Goal: Information Seeking & Learning: Learn about a topic

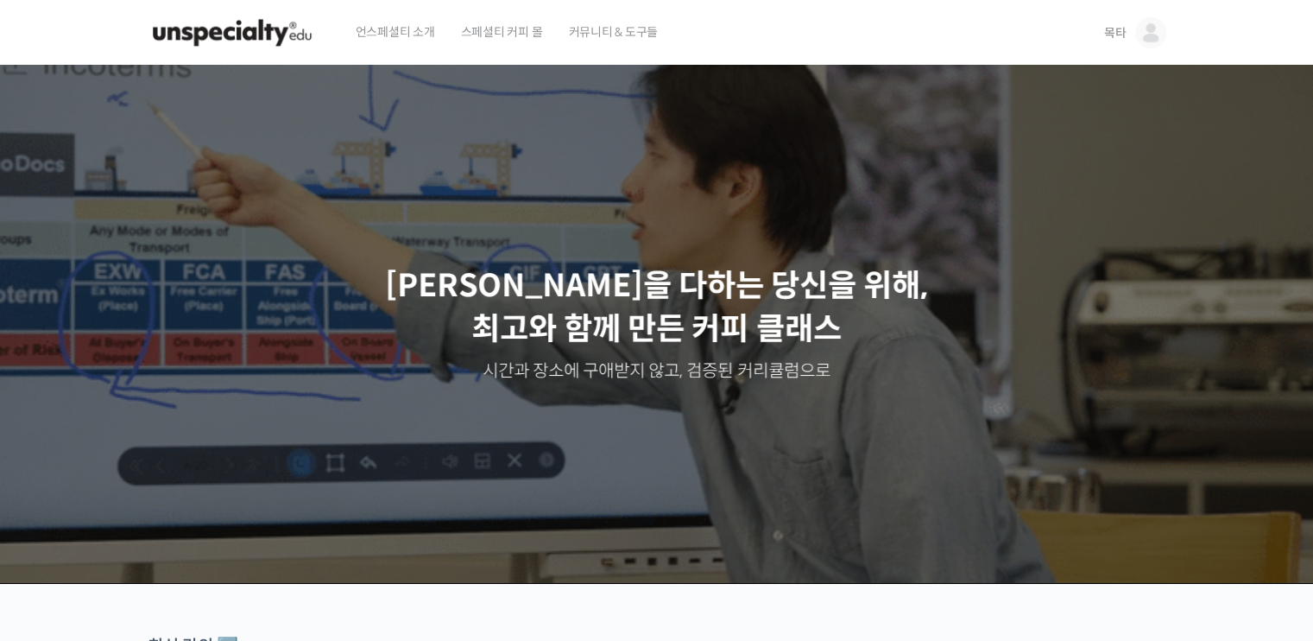
click at [1112, 28] on span "목타" at bounding box center [1115, 33] width 22 height 16
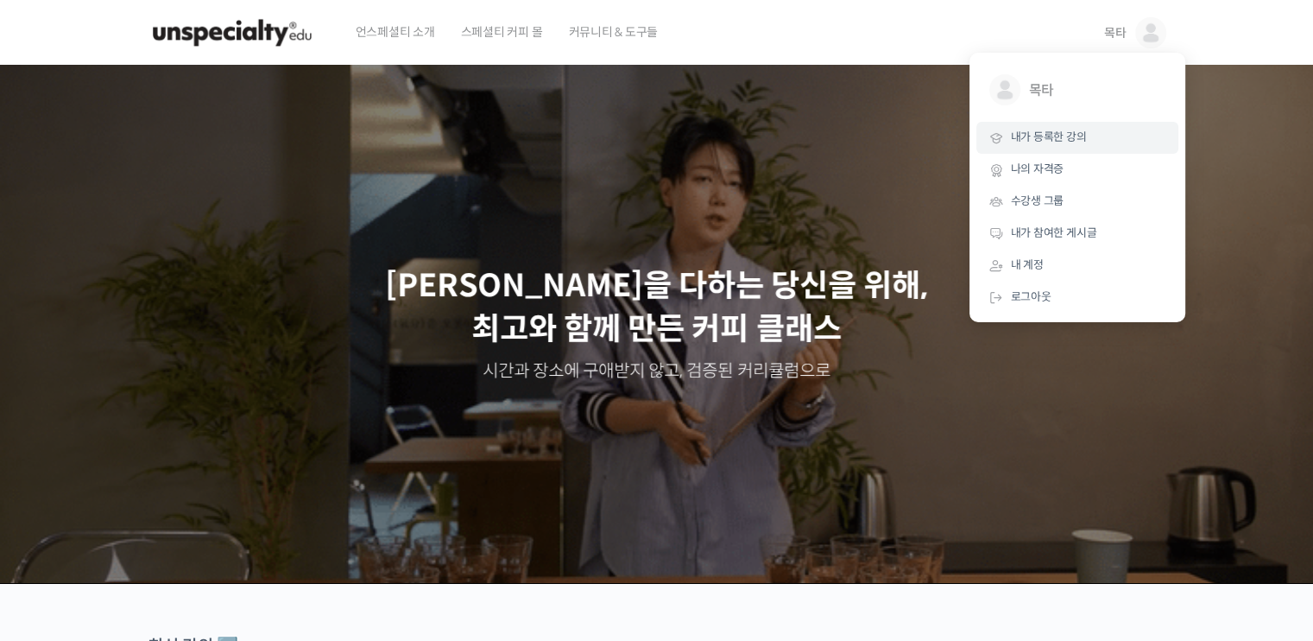
click at [1039, 144] on span "내가 등록한 강의" at bounding box center [1049, 136] width 76 height 15
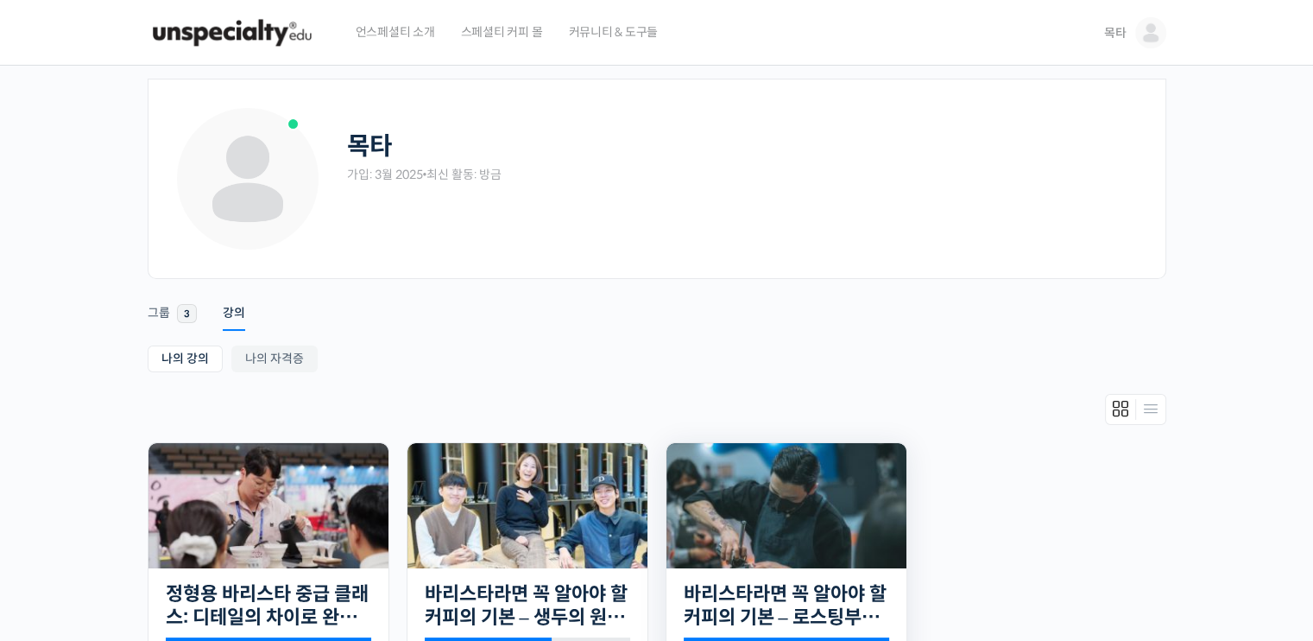
click at [846, 452] on img at bounding box center [786, 505] width 240 height 125
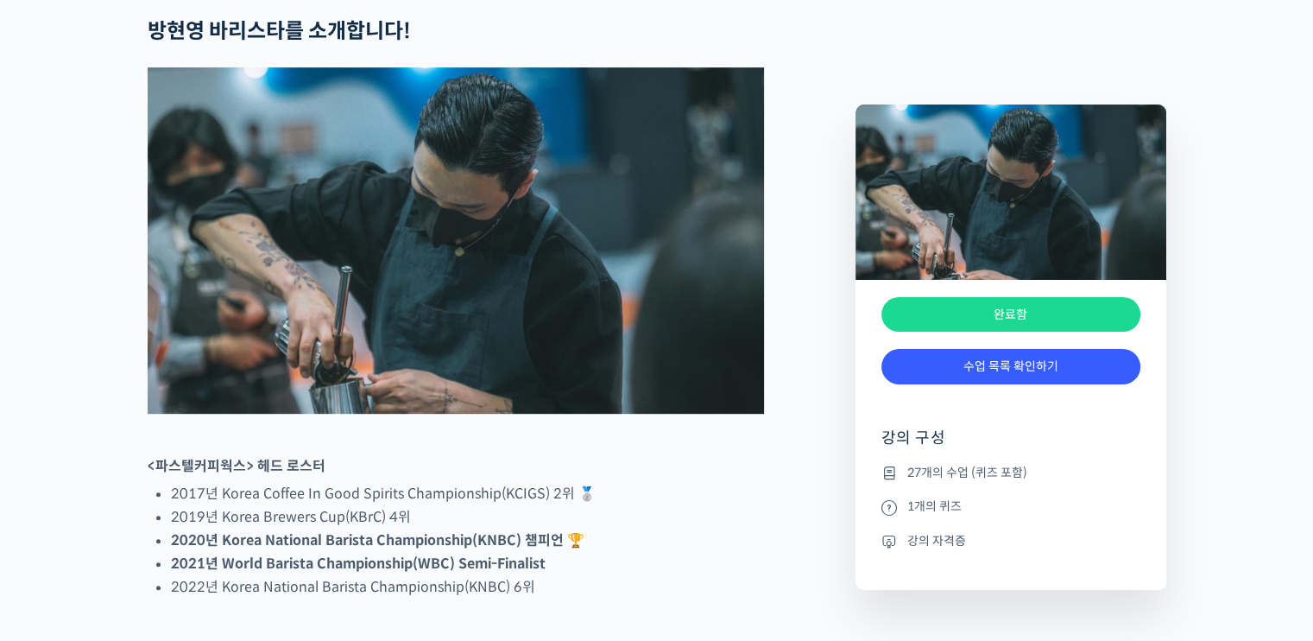
scroll to position [1081, 0]
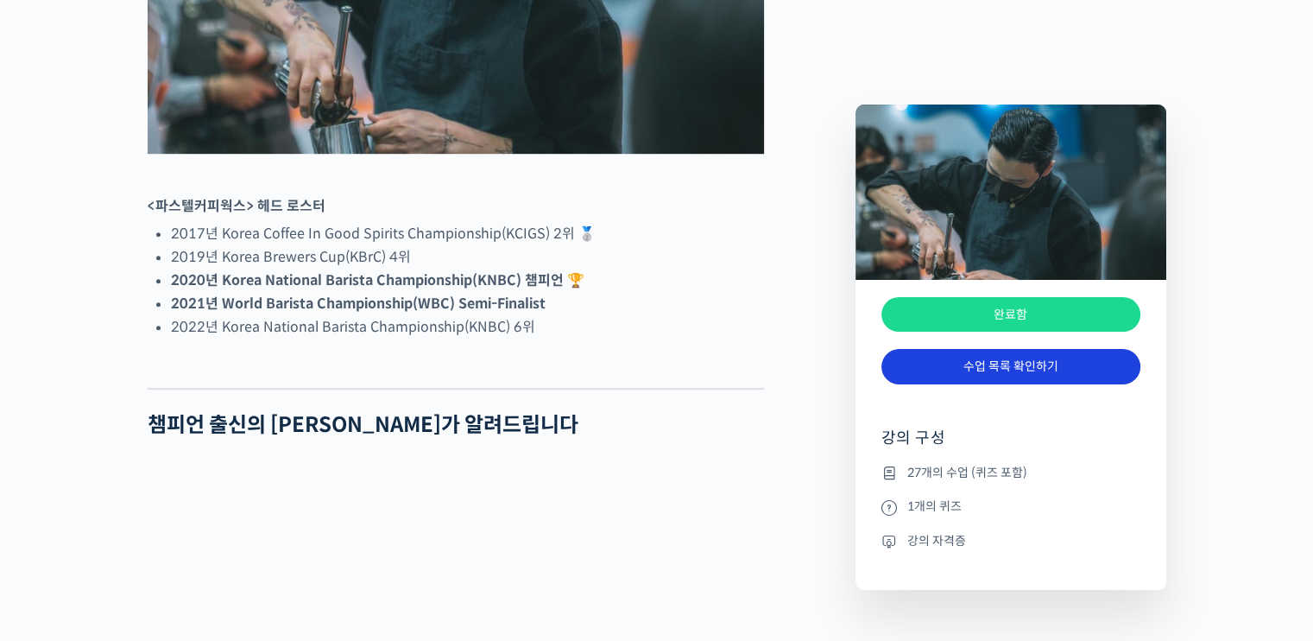
click at [1115, 376] on link "수업 목록 확인하기" at bounding box center [1010, 366] width 259 height 35
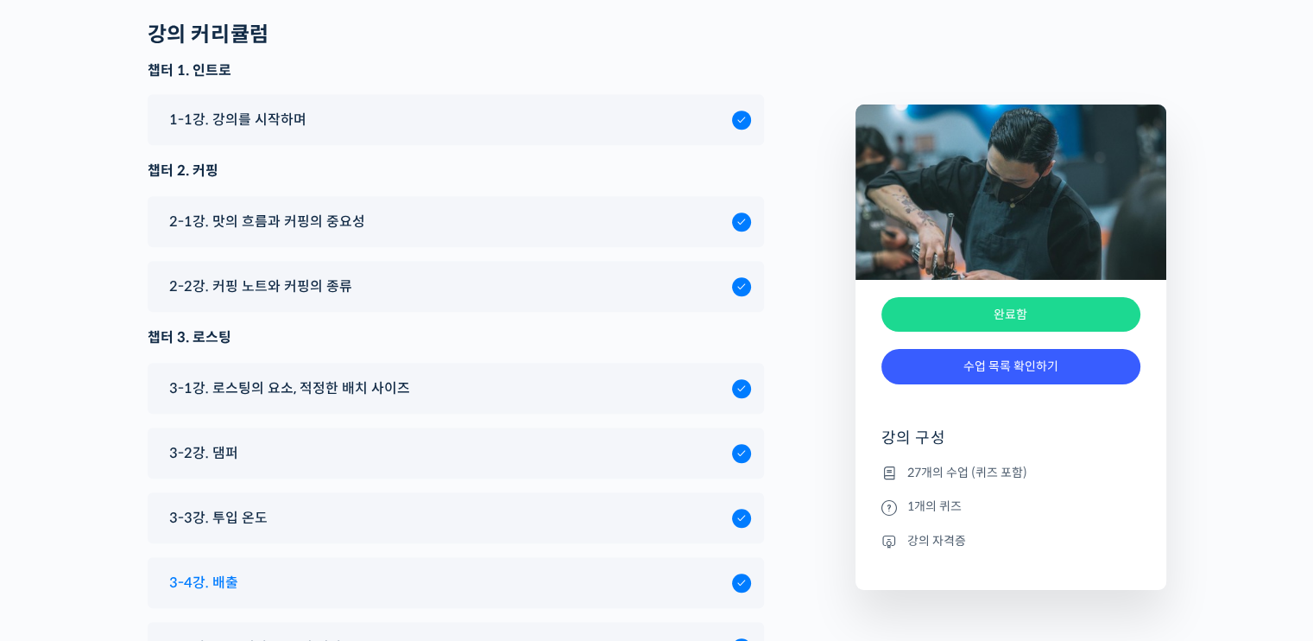
click at [596, 571] on div "3-4강. 배출" at bounding box center [446, 582] width 571 height 23
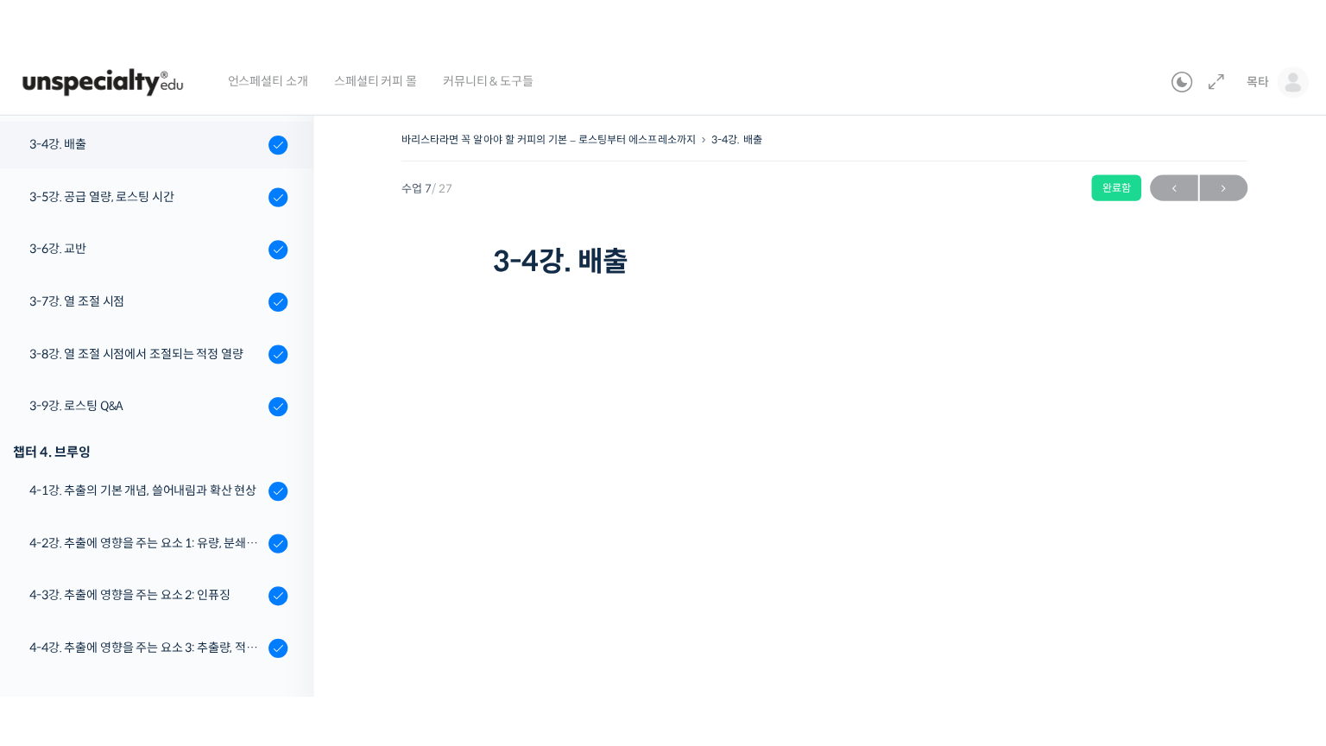
scroll to position [625, 0]
